Goal: Information Seeking & Learning: Learn about a topic

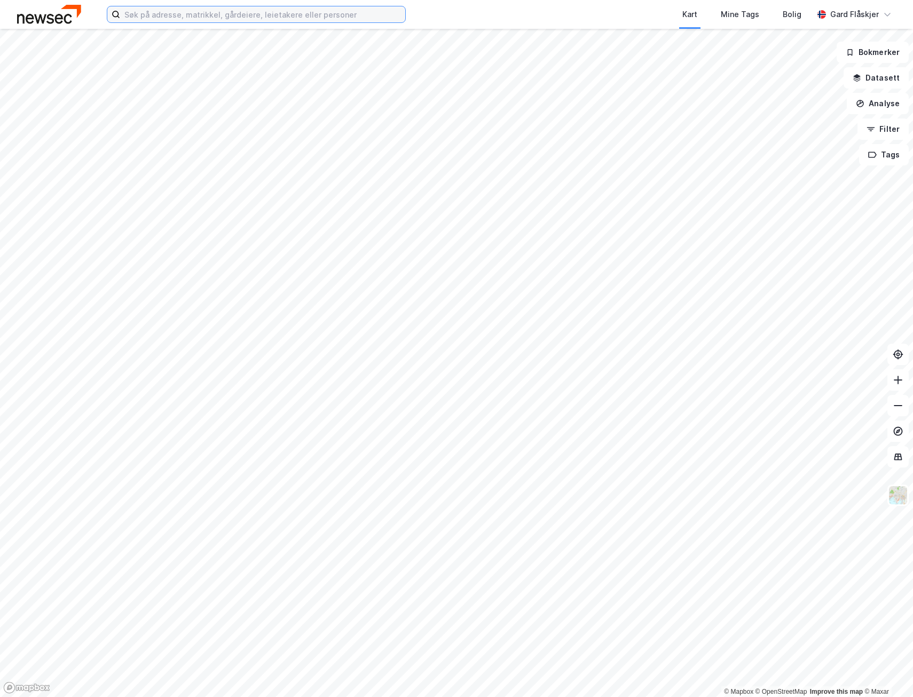
click at [241, 7] on input at bounding box center [262, 14] width 285 height 16
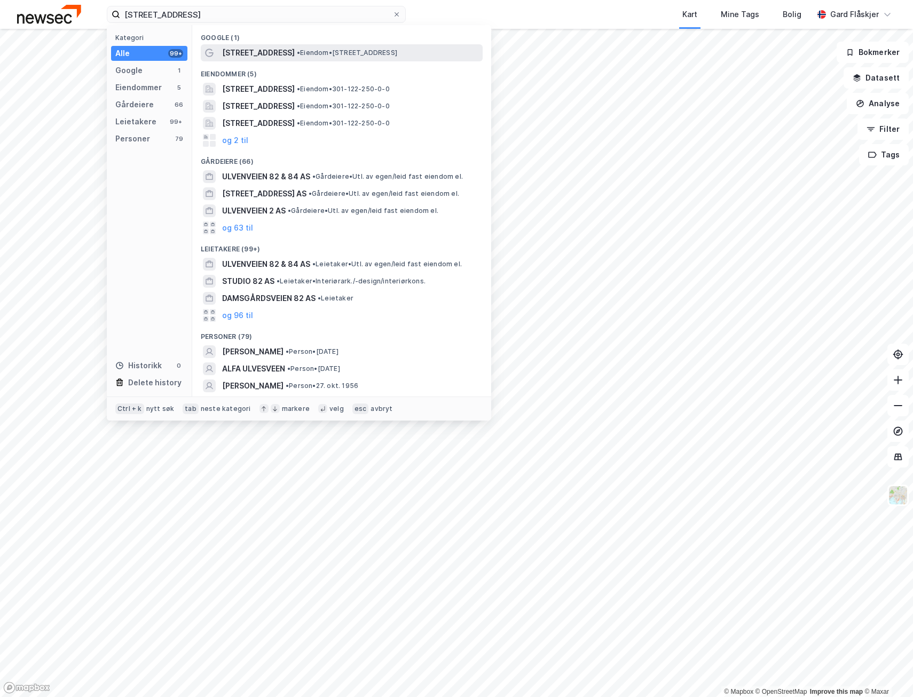
click at [406, 48] on div "[STREET_ADDRESS] • Eiendom • [STREET_ADDRESS]" at bounding box center [351, 52] width 258 height 13
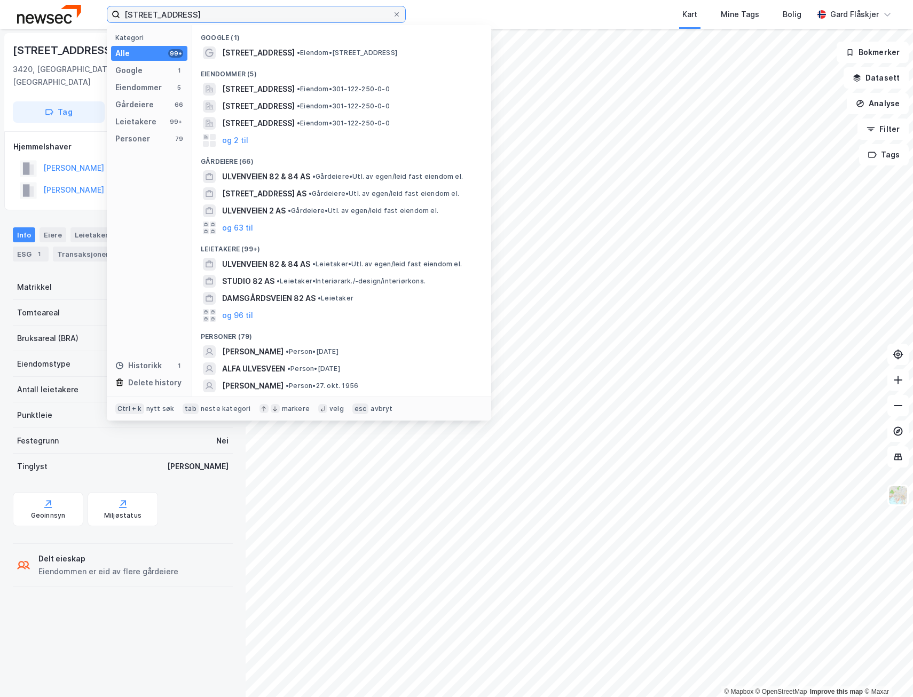
click at [229, 7] on input "[STREET_ADDRESS]" at bounding box center [256, 14] width 272 height 16
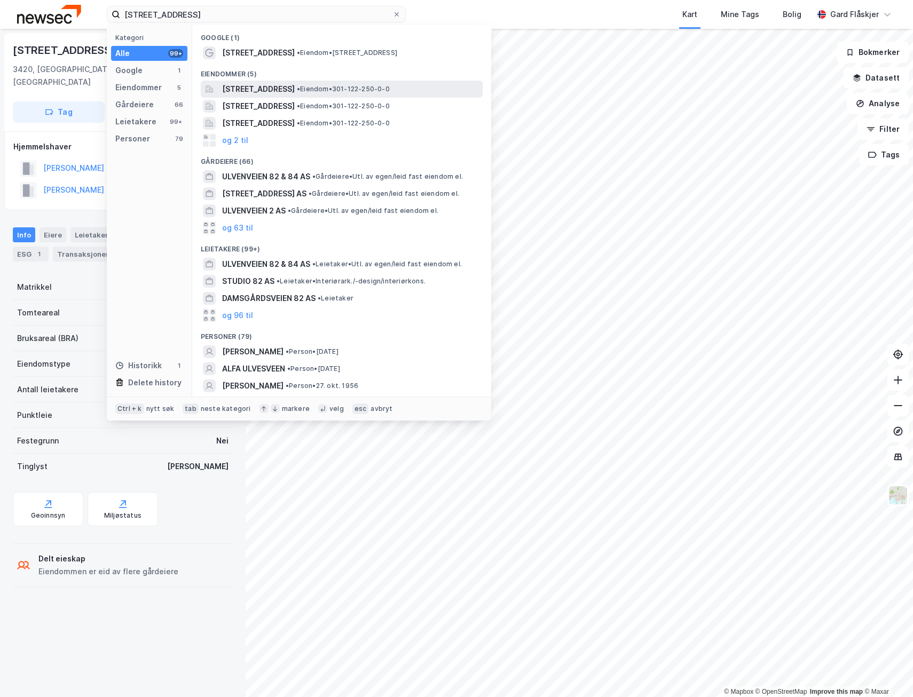
click at [295, 94] on span "[STREET_ADDRESS]" at bounding box center [258, 89] width 73 height 13
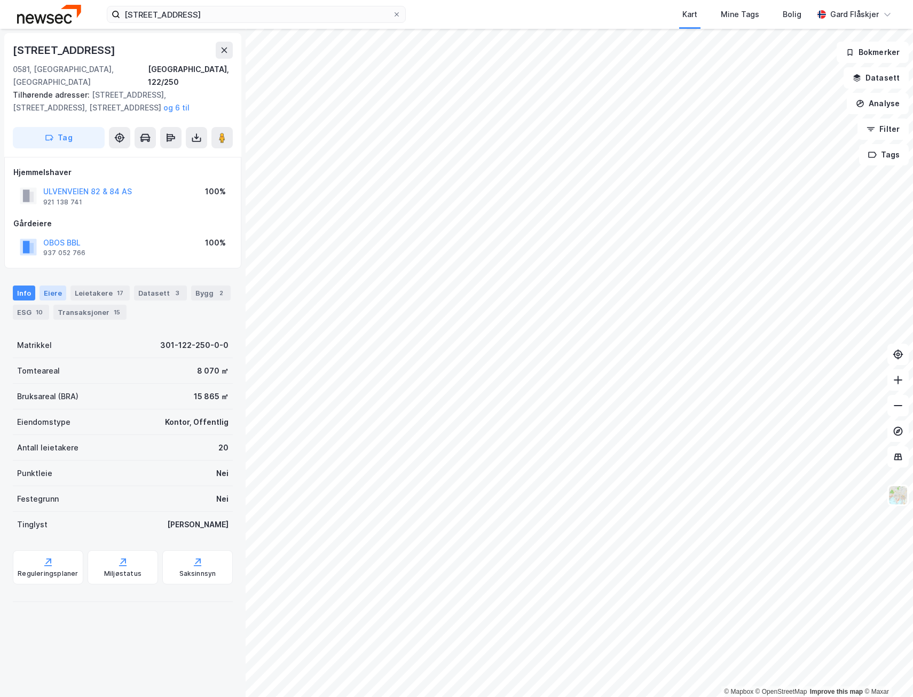
click at [53, 286] on div "Eiere" at bounding box center [53, 293] width 27 height 15
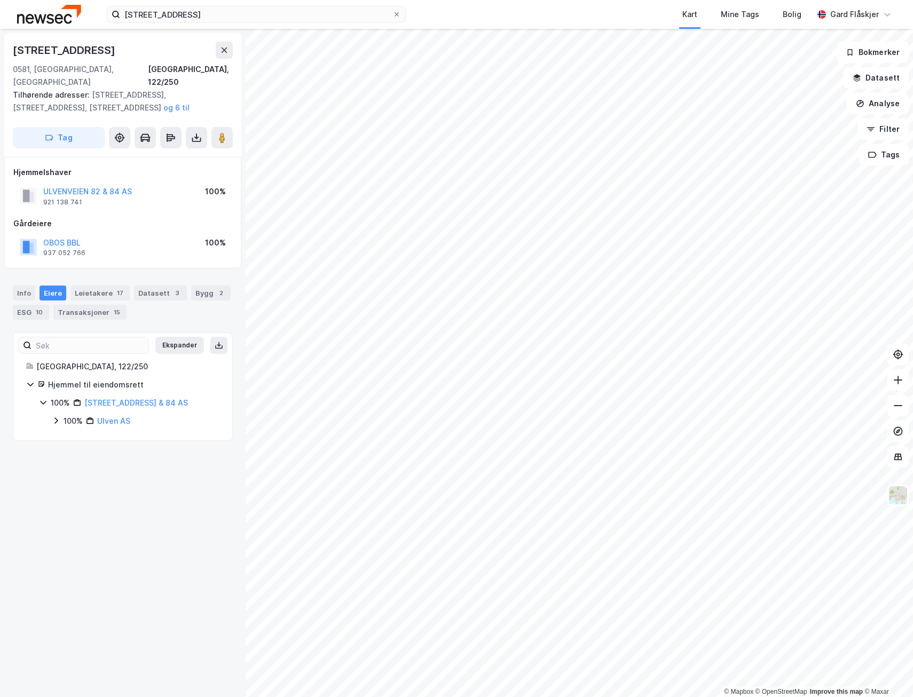
click at [56, 415] on div "100% Ulven AS" at bounding box center [136, 421] width 168 height 13
click at [53, 417] on icon at bounding box center [56, 421] width 9 height 9
click at [876, 71] on button "Datasett" at bounding box center [876, 77] width 65 height 21
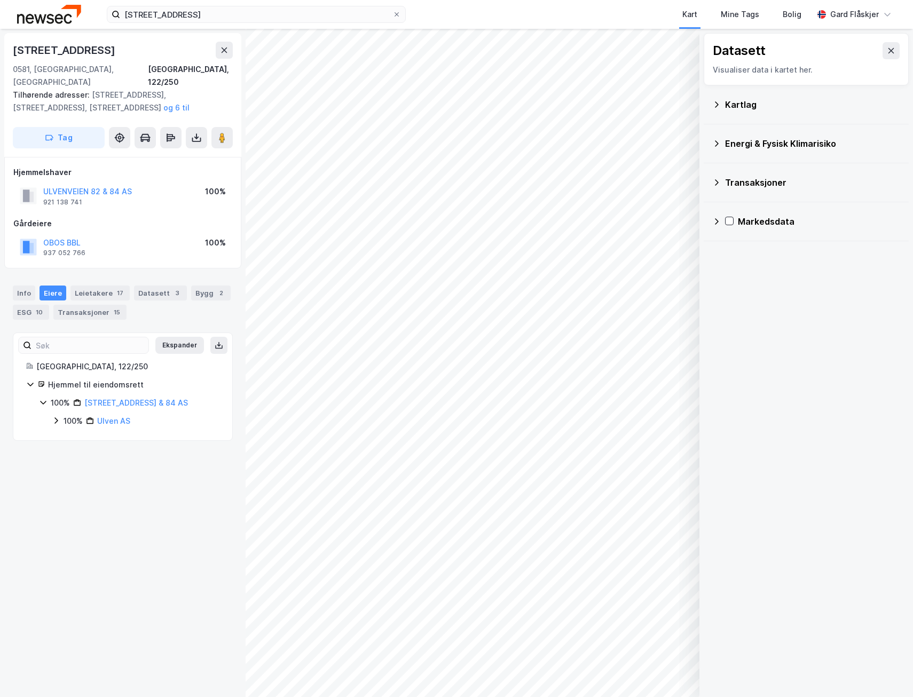
click at [723, 103] on div "Kartlag" at bounding box center [806, 105] width 188 height 26
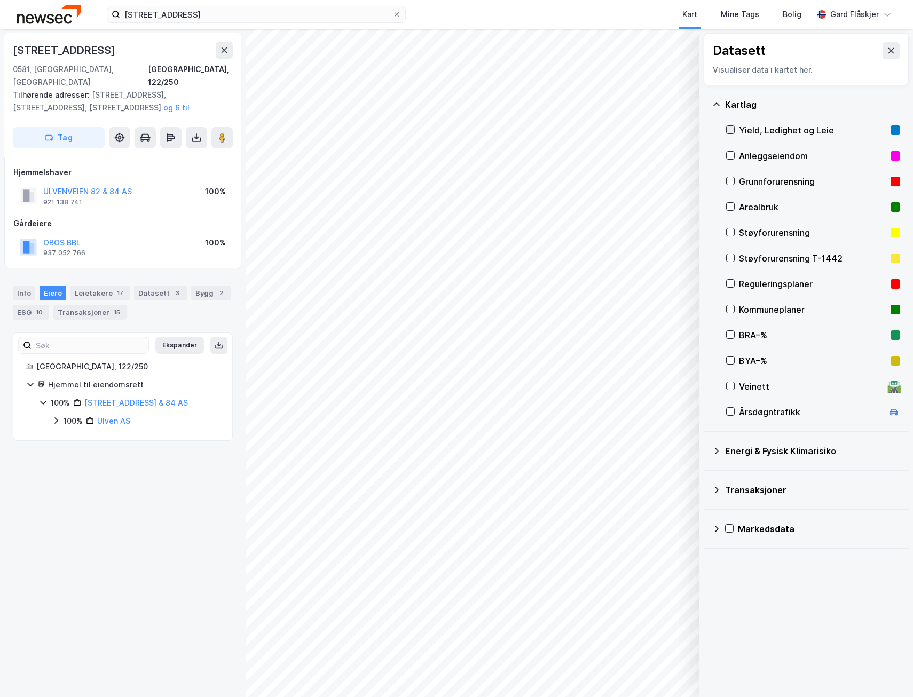
click at [733, 132] on icon at bounding box center [730, 129] width 7 height 7
click at [25, 286] on div "Info" at bounding box center [24, 293] width 22 height 15
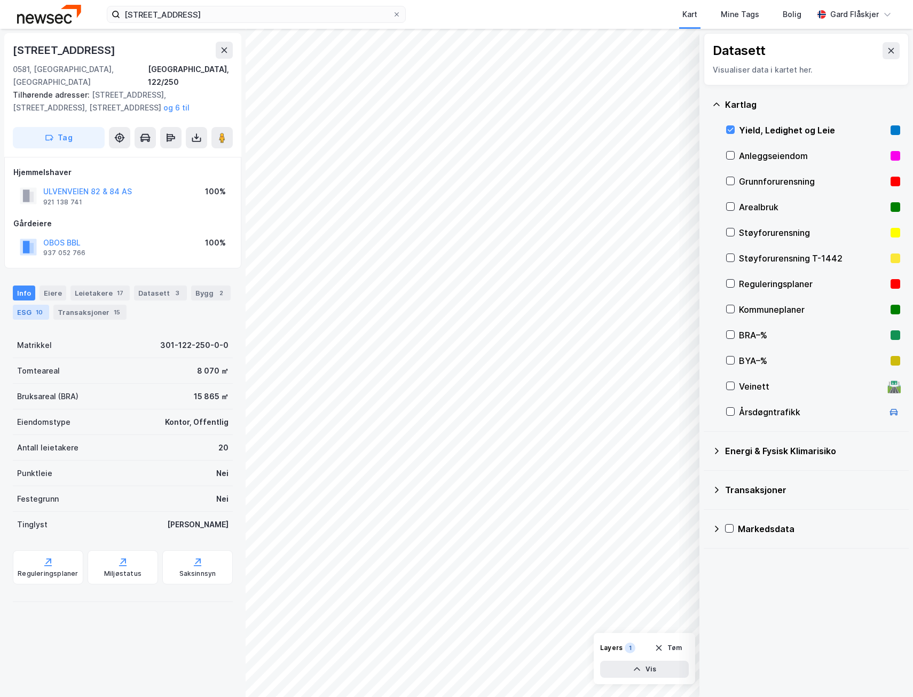
click at [28, 305] on div "ESG 10" at bounding box center [31, 312] width 36 height 15
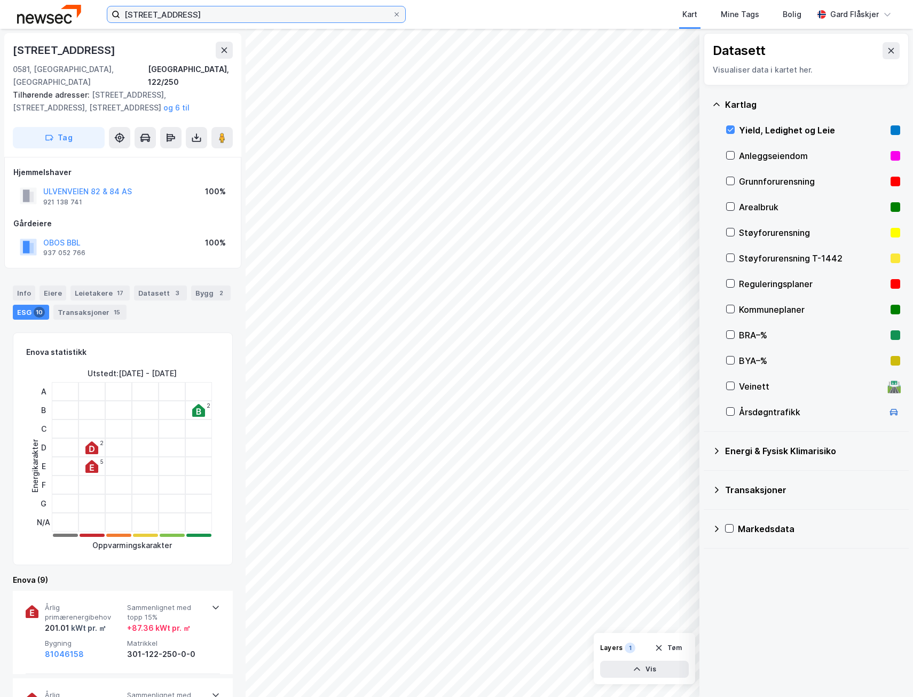
click at [221, 9] on input "[STREET_ADDRESS]" at bounding box center [256, 14] width 272 height 16
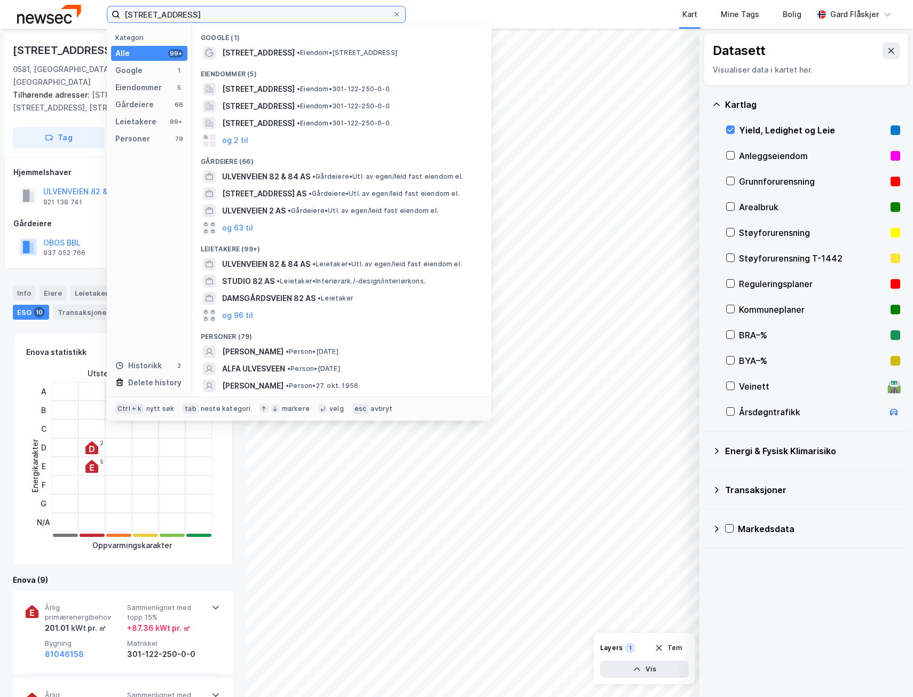
click at [221, 9] on input "[STREET_ADDRESS]" at bounding box center [256, 14] width 272 height 16
click at [221, 10] on input "[STREET_ADDRESS]" at bounding box center [256, 14] width 272 height 16
type input "grønland 55"
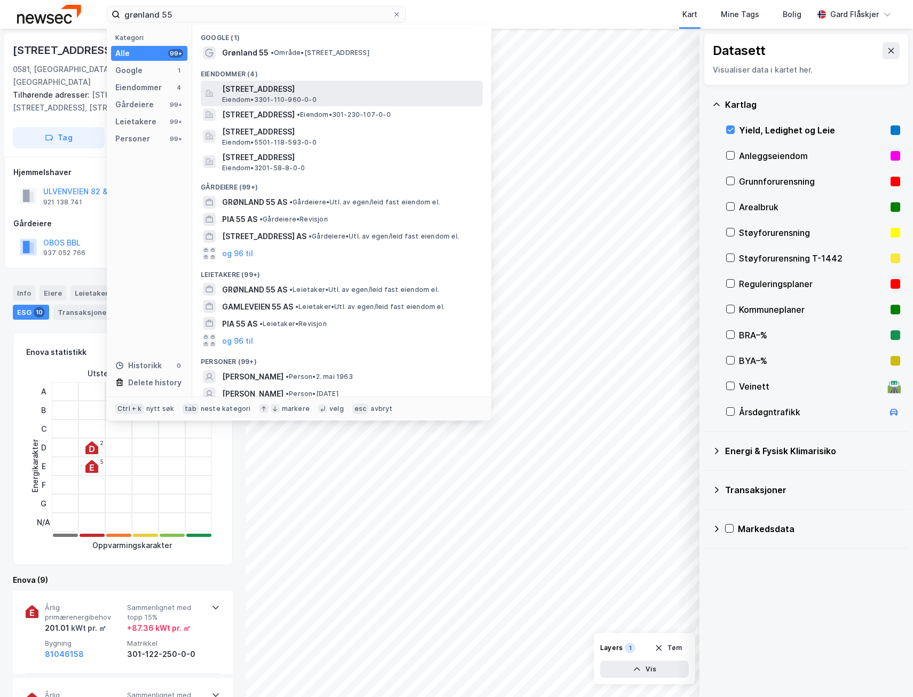
click at [235, 99] on span "Eiendom • 3301-110-960-0-0" at bounding box center [269, 100] width 95 height 9
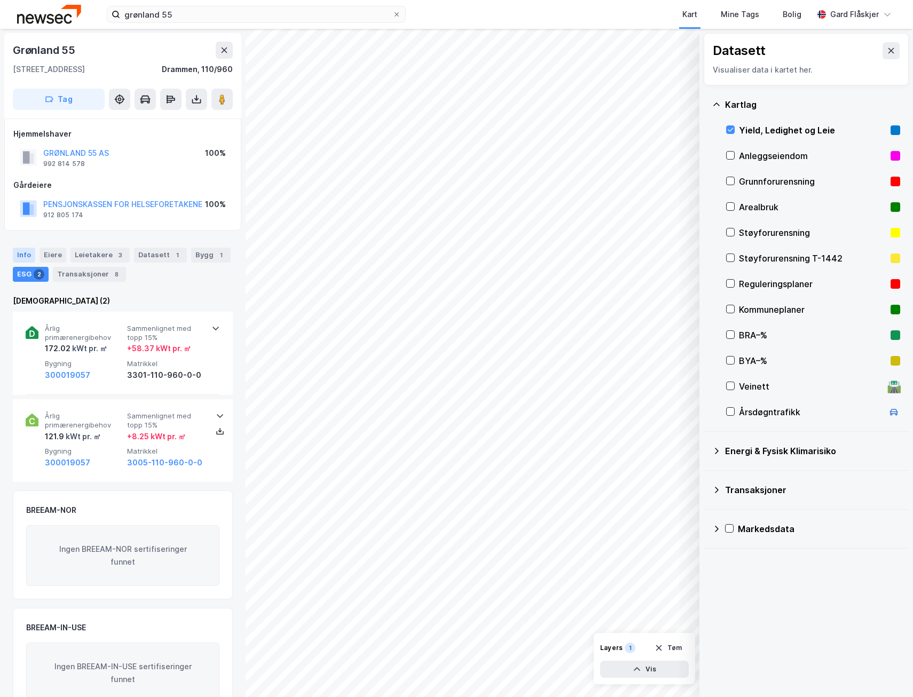
click at [30, 250] on div "Info" at bounding box center [24, 255] width 22 height 15
